Goal: Navigation & Orientation: Find specific page/section

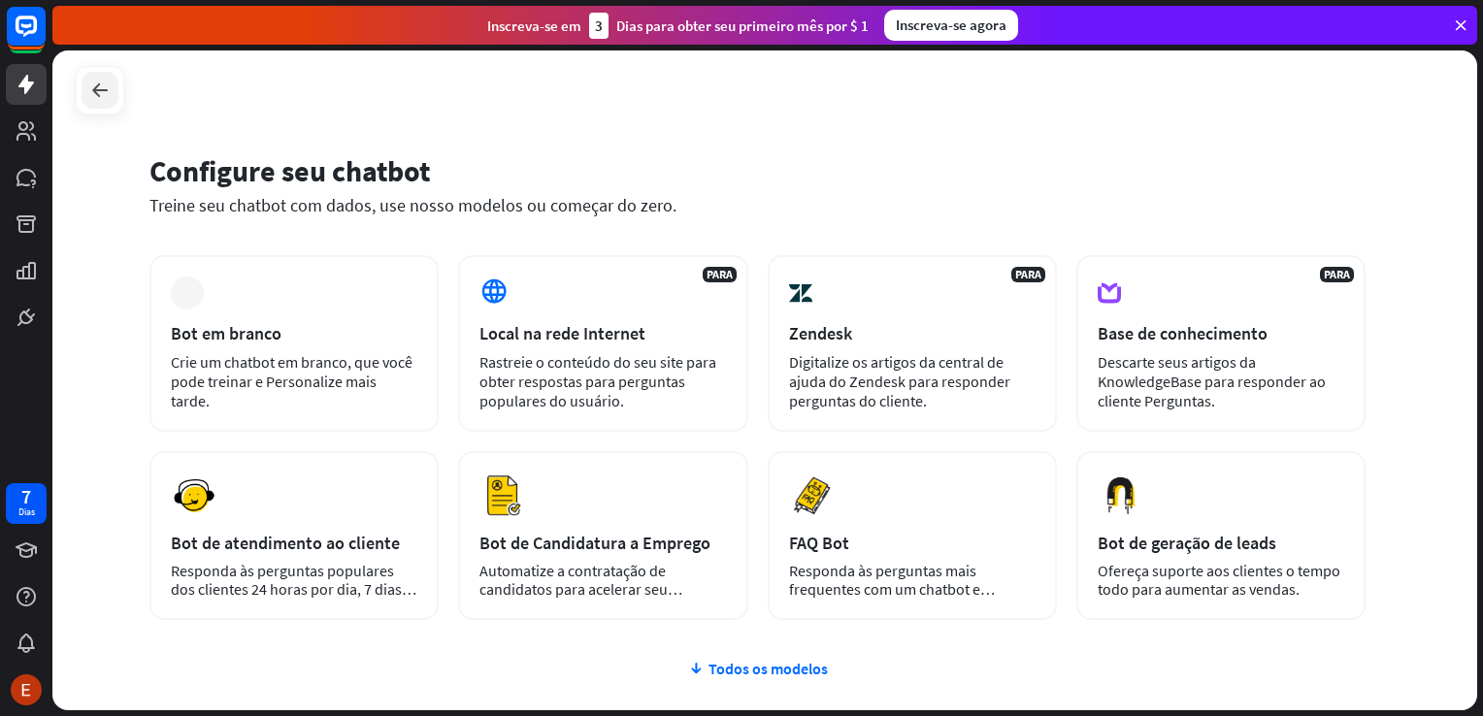
click at [98, 81] on icon at bounding box center [99, 90] width 23 height 23
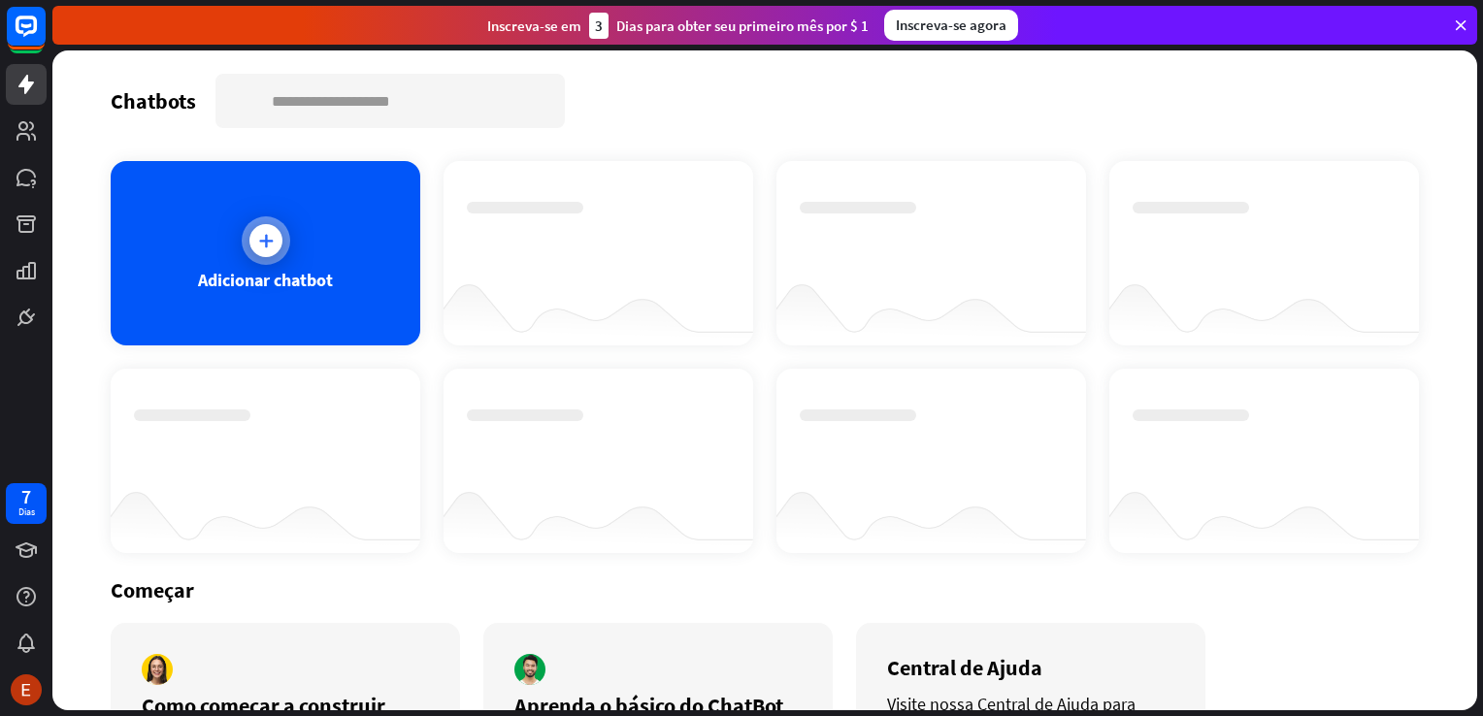
click at [281, 247] on div at bounding box center [266, 240] width 49 height 49
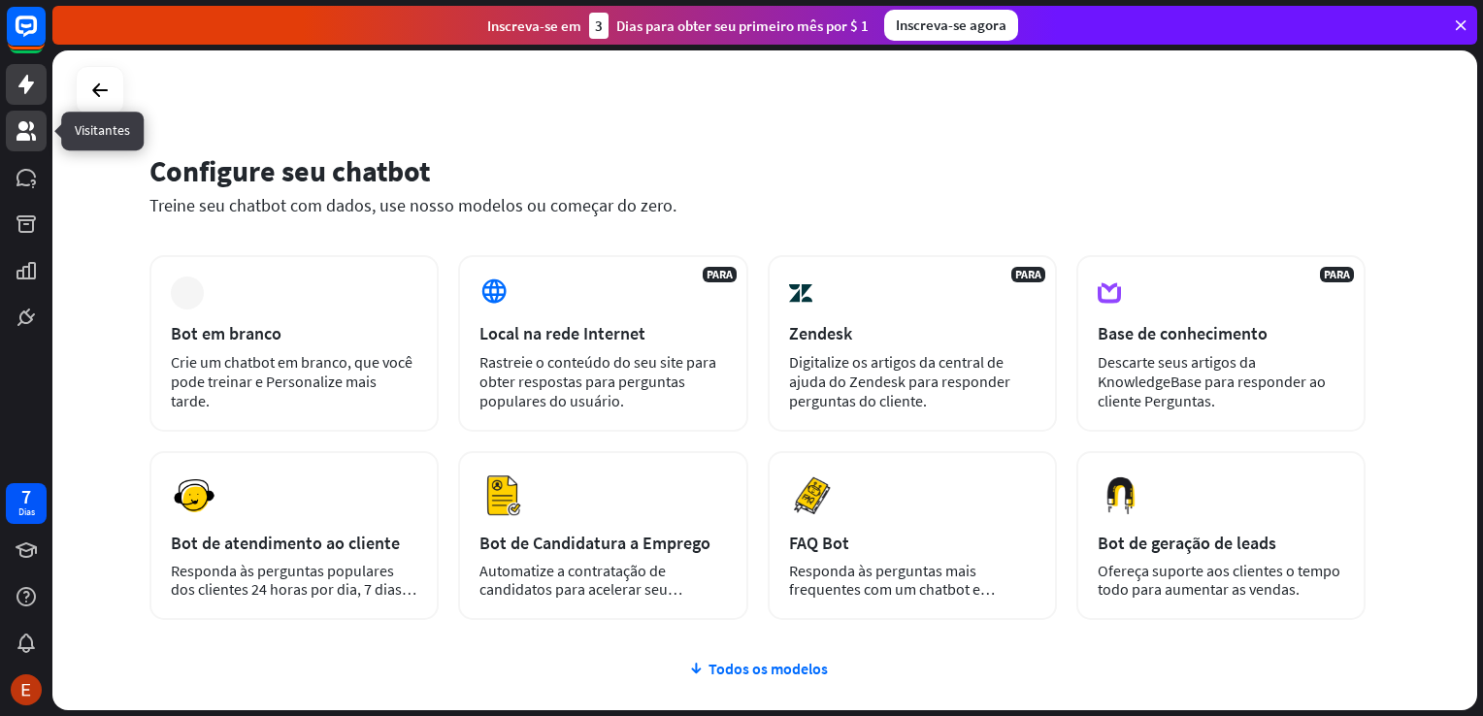
click at [21, 121] on icon at bounding box center [26, 130] width 23 height 23
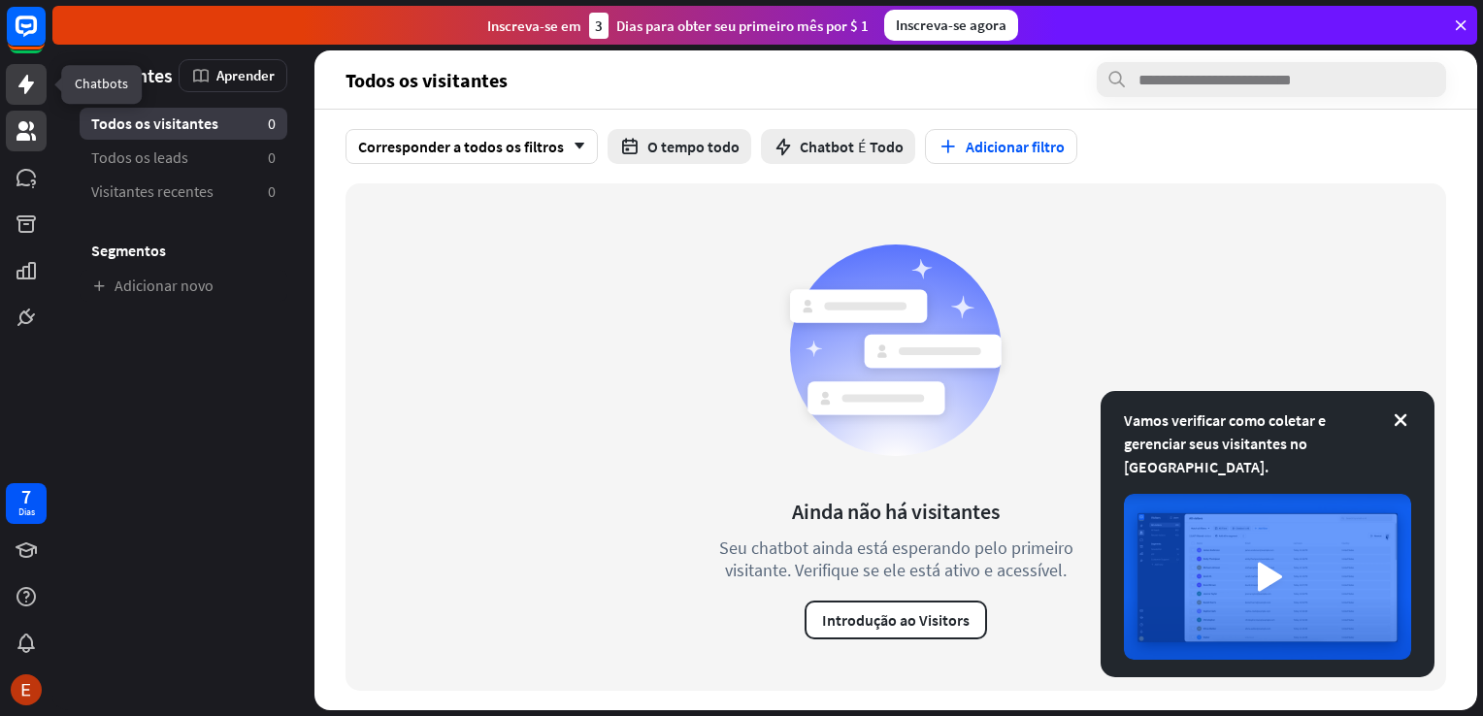
click at [32, 91] on icon at bounding box center [26, 84] width 23 height 23
